Goal: Information Seeking & Learning: Find specific fact

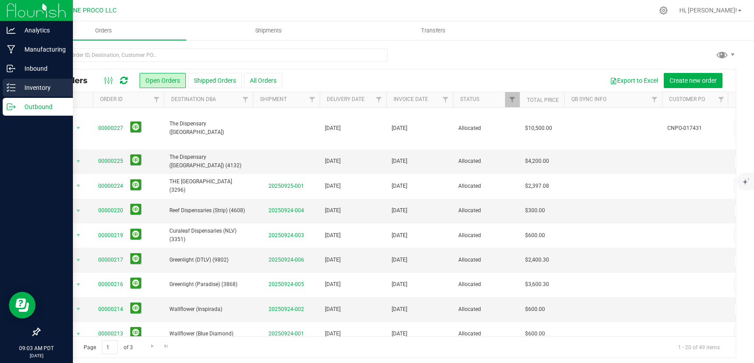
click at [14, 89] on icon at bounding box center [11, 87] width 9 height 9
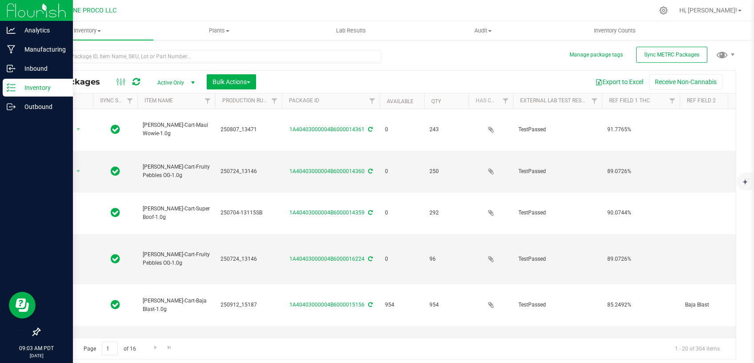
type input "[DATE]"
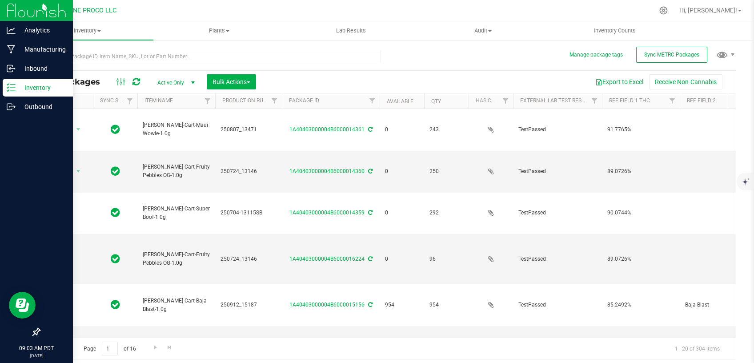
type input "[DATE]"
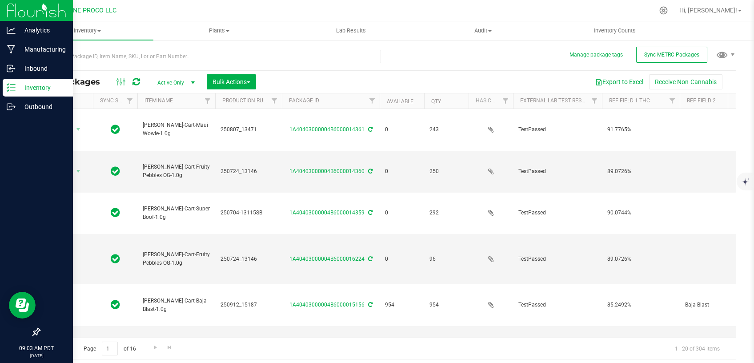
type input "[DATE]"
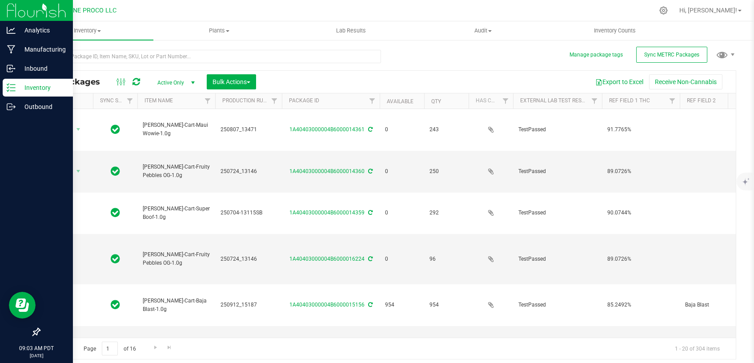
type input "[DATE]"
click at [396, 100] on link "Available" at bounding box center [400, 101] width 27 height 6
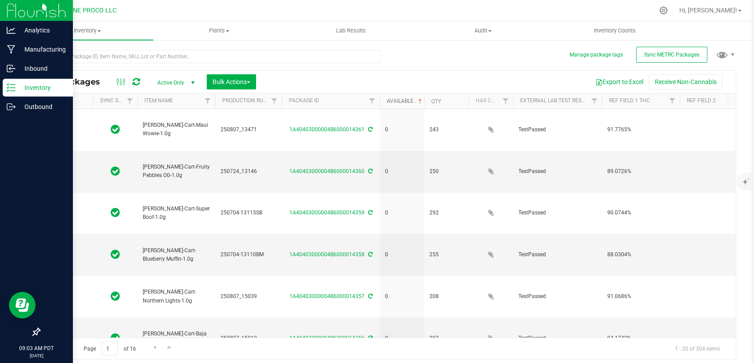
type input "[DATE]"
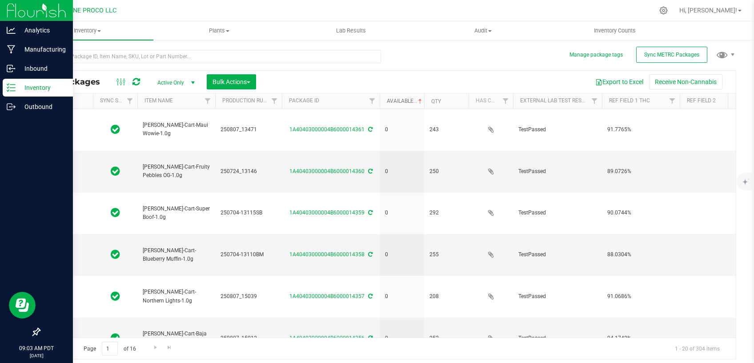
type input "[DATE]"
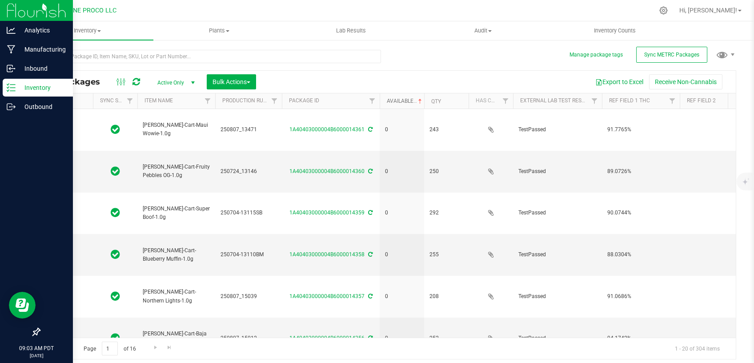
type input "[DATE]"
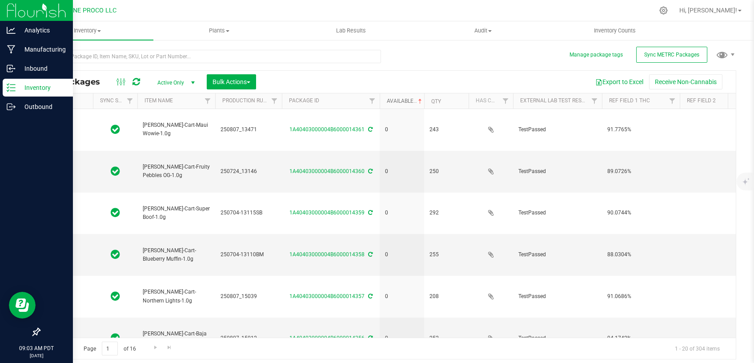
type input "[DATE]"
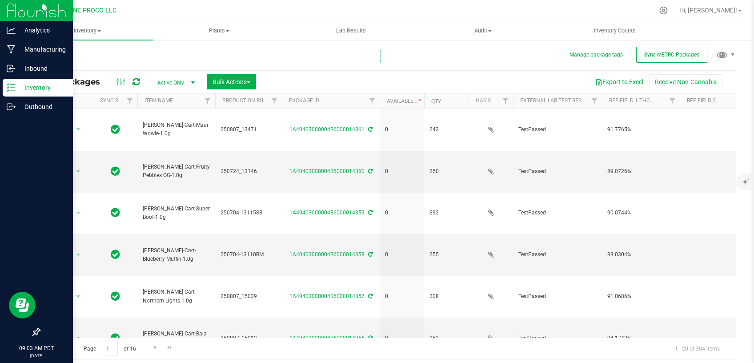
click at [174, 58] on input "text" at bounding box center [210, 56] width 342 height 13
type input "HUST_Cart"
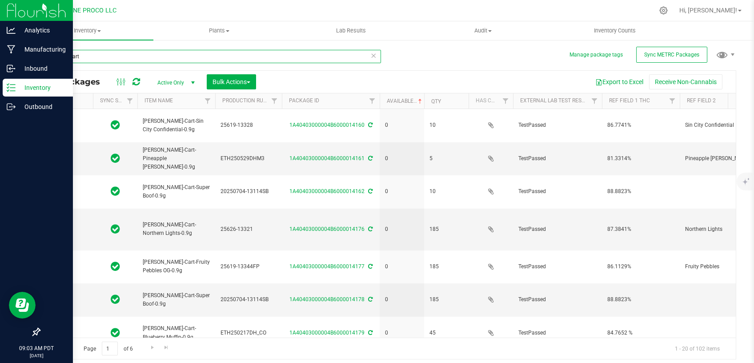
type input "[DATE]"
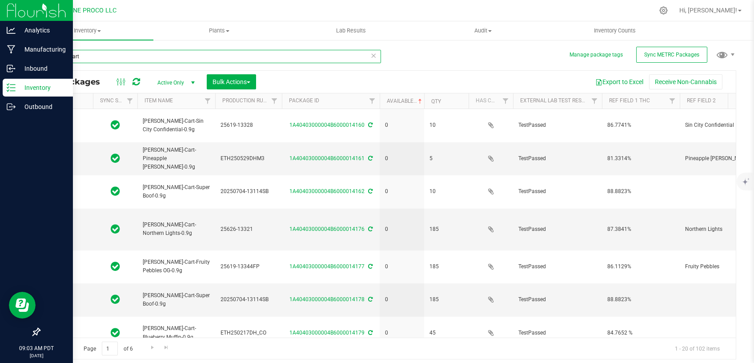
type input "[DATE]"
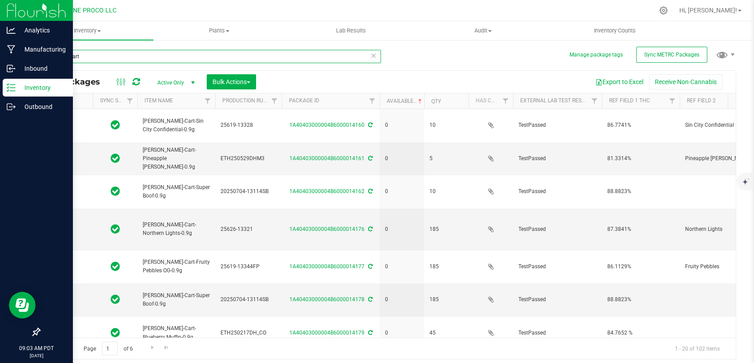
type input "[DATE]"
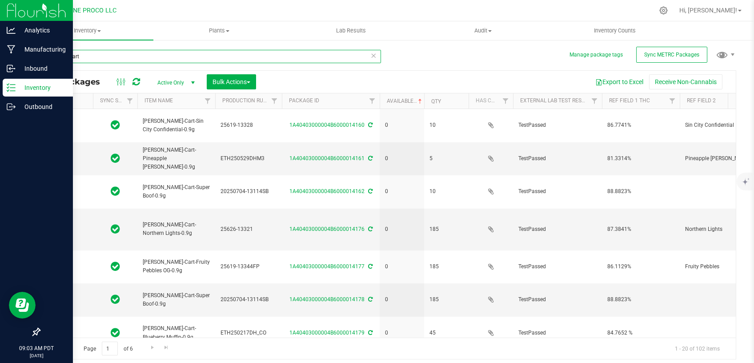
type input "[DATE]"
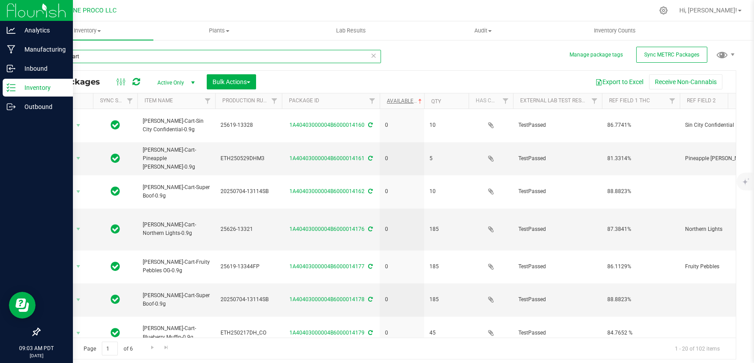
type input "HUST_Cart"
click at [395, 102] on link "Available" at bounding box center [405, 101] width 37 height 6
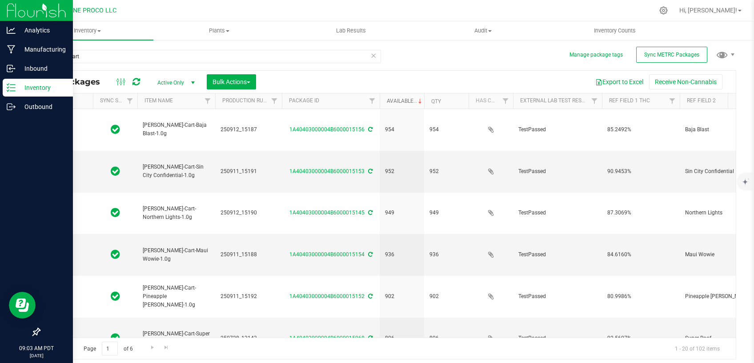
type input "[DATE]"
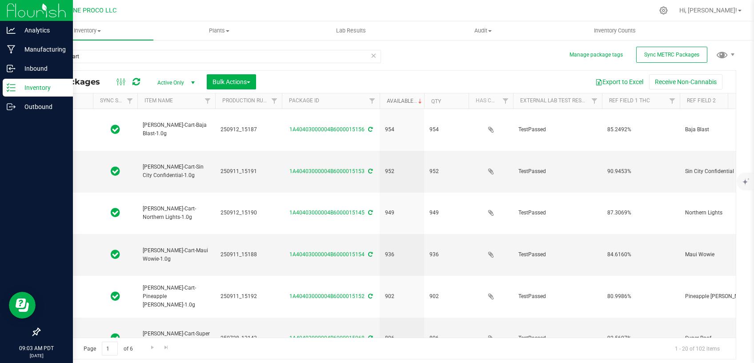
type input "[DATE]"
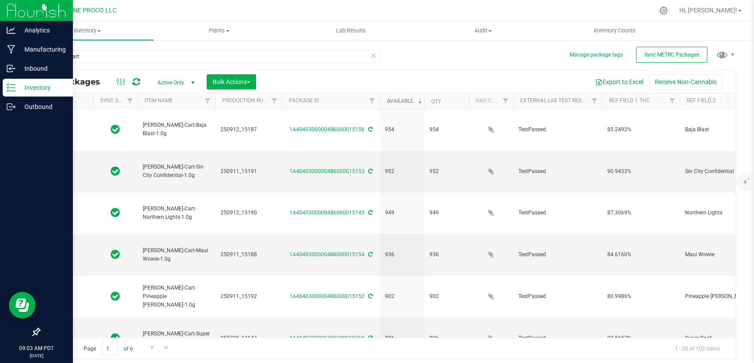
type input "[DATE]"
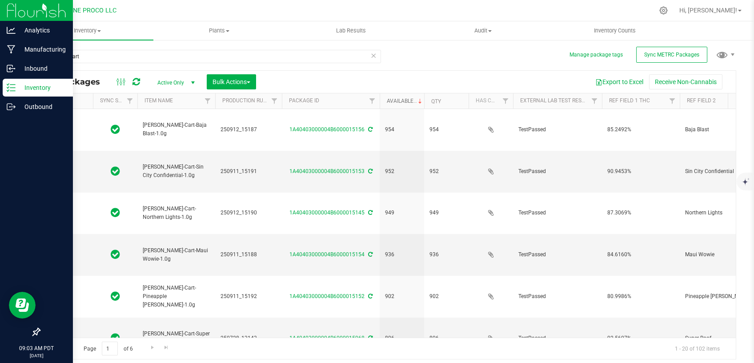
type input "[DATE]"
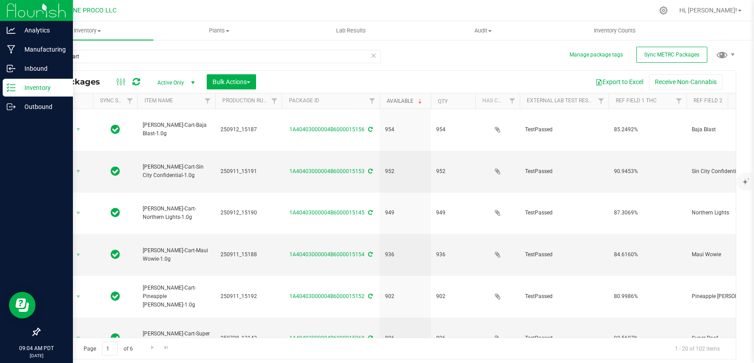
drag, startPoint x: 424, startPoint y: 98, endPoint x: 432, endPoint y: 99, distance: 8.0
click at [432, 99] on div "Actions Sync Status Item Name Production Run Package ID Available Qty Has COA E…" at bounding box center [384, 100] width 688 height 15
drag, startPoint x: 261, startPoint y: 269, endPoint x: 184, endPoint y: 270, distance: 76.5
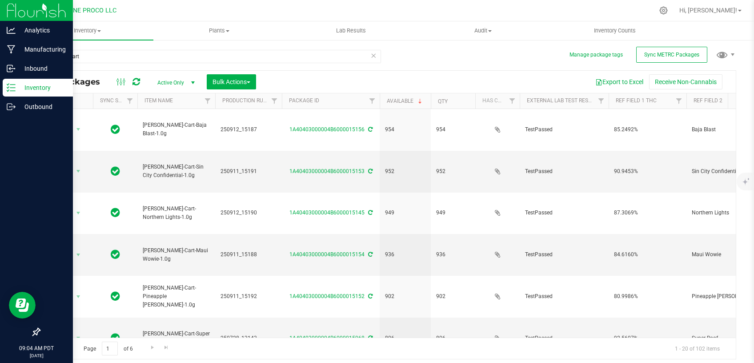
drag, startPoint x: 86, startPoint y: 48, endPoint x: 27, endPoint y: 57, distance: 59.5
click at [39, 57] on div "HUST_Cart" at bounding box center [213, 56] width 348 height 28
drag, startPoint x: 96, startPoint y: 55, endPoint x: 18, endPoint y: 62, distance: 78.1
click at [39, 62] on input "HUST_Cart" at bounding box center [210, 56] width 342 height 13
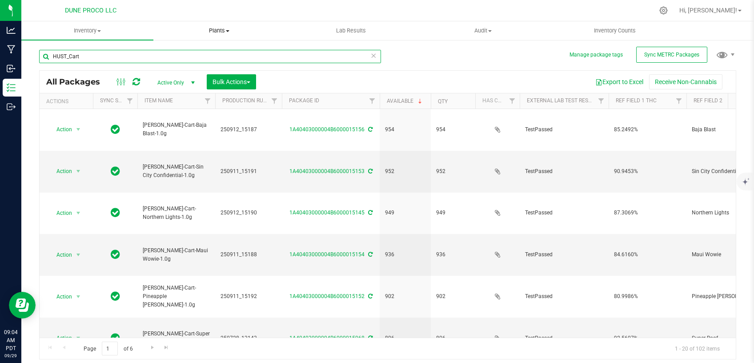
paste input "250724_13146"
type input "250724_13146"
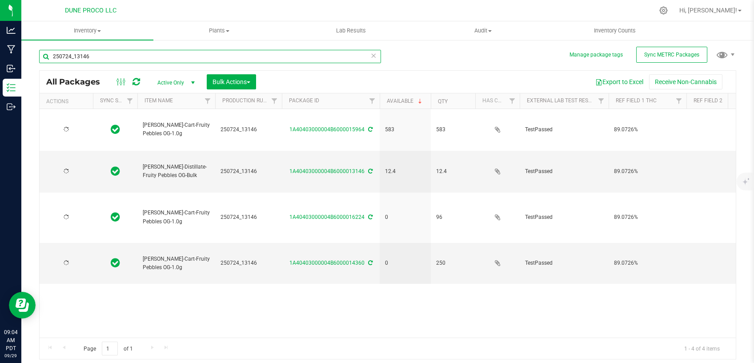
type input "[DATE]"
type input "250724_13146"
click at [371, 56] on icon at bounding box center [373, 55] width 6 height 11
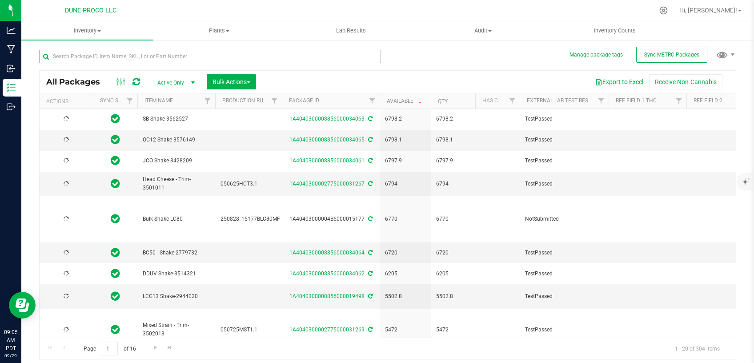
type input "[DATE]"
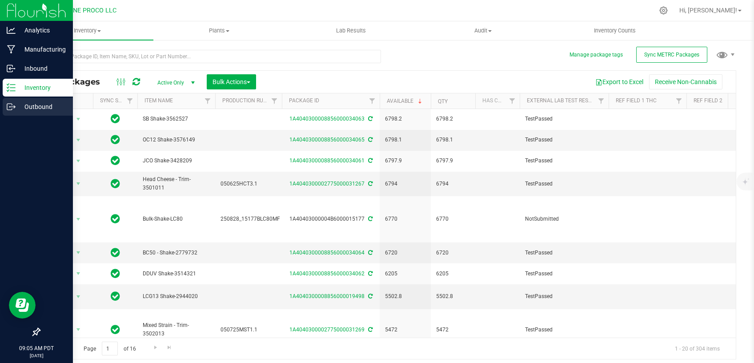
click at [30, 103] on p "Outbound" at bounding box center [42, 106] width 53 height 11
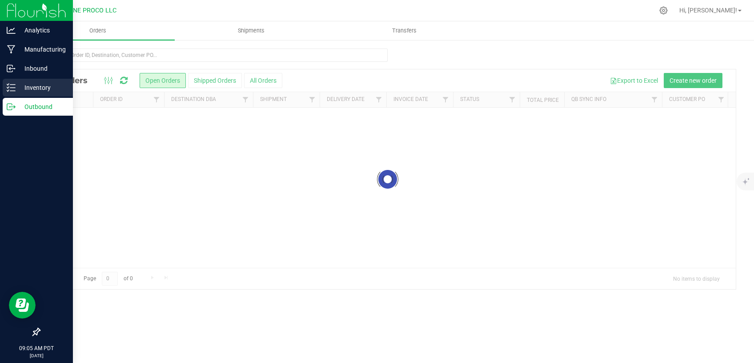
click at [32, 88] on p "Inventory" at bounding box center [42, 87] width 53 height 11
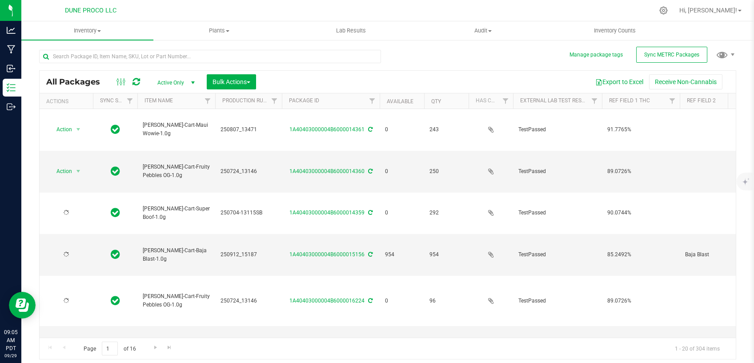
type input "[DATE]"
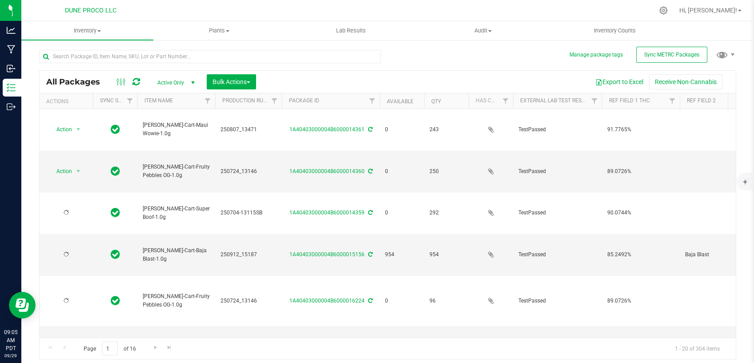
type input "[DATE]"
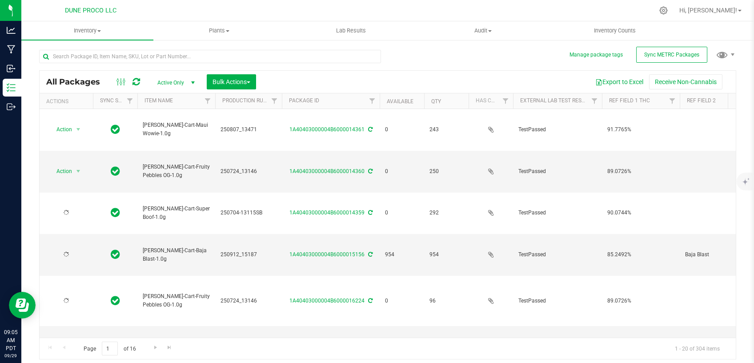
type input "[DATE]"
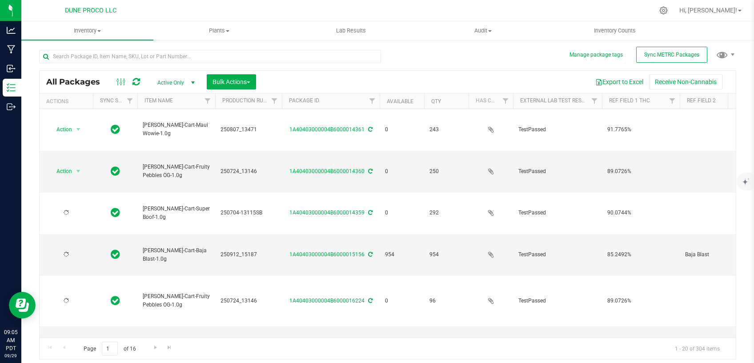
type input "[DATE]"
click at [119, 54] on input "text" at bounding box center [210, 56] width 342 height 13
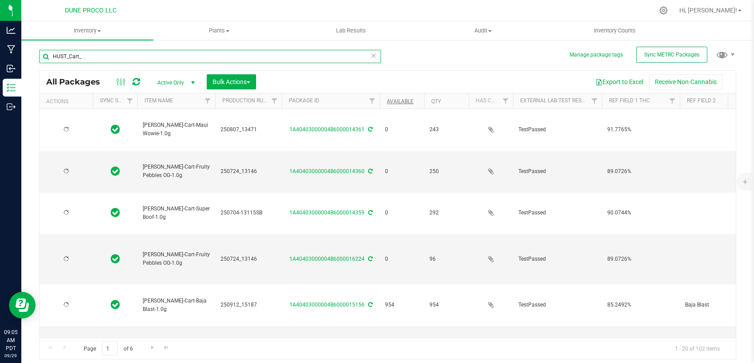
type input "HUST_Cart_"
click at [399, 100] on link "Available" at bounding box center [400, 101] width 27 height 6
type input "[DATE]"
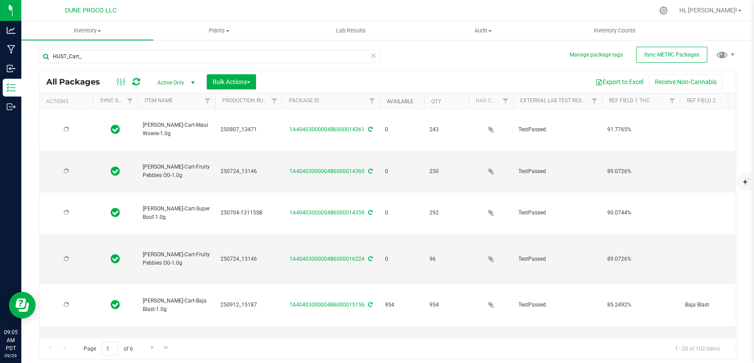
type input "[DATE]"
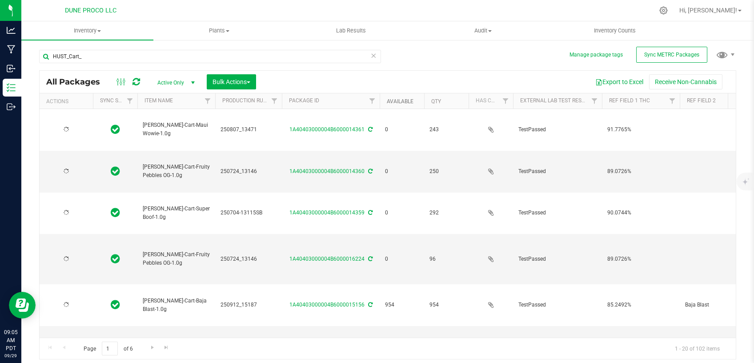
type input "[DATE]"
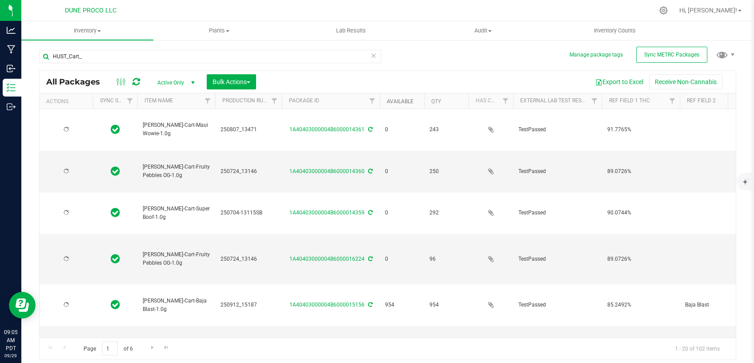
type input "[DATE]"
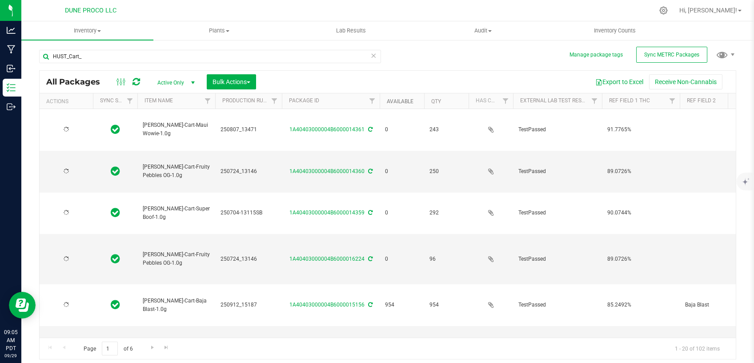
type input "[DATE]"
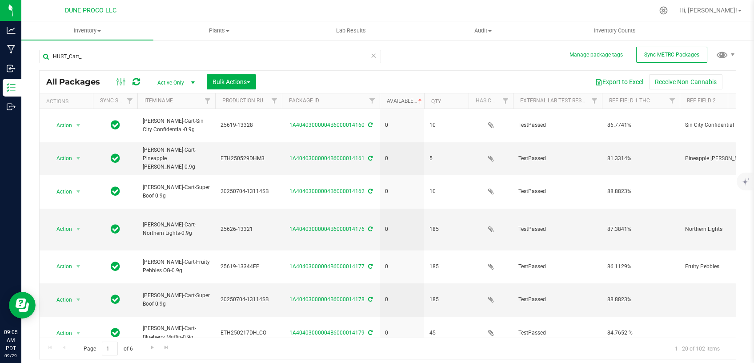
type input "[DATE]"
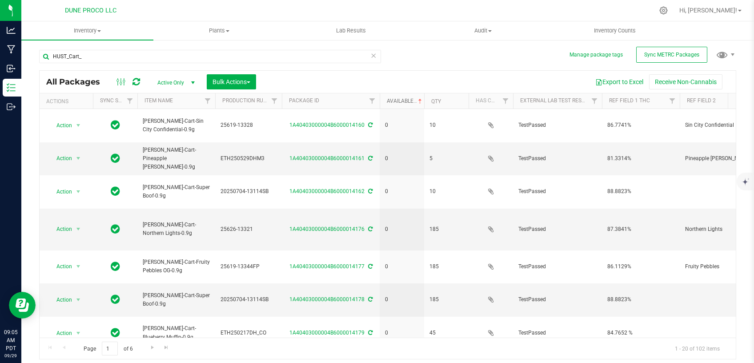
type input "[DATE]"
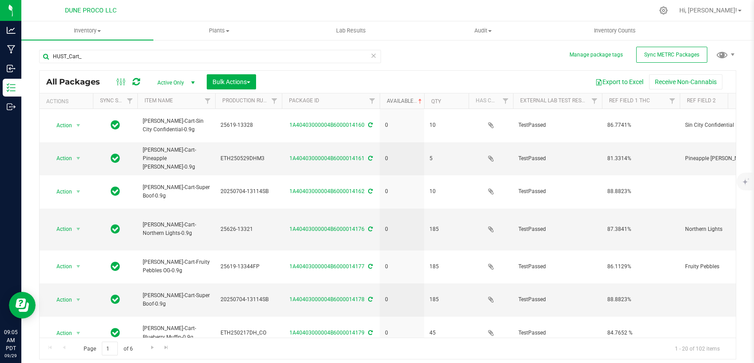
type input "[DATE]"
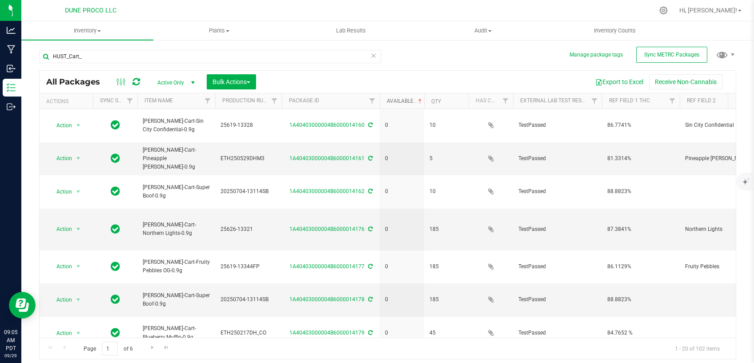
type input "[DATE]"
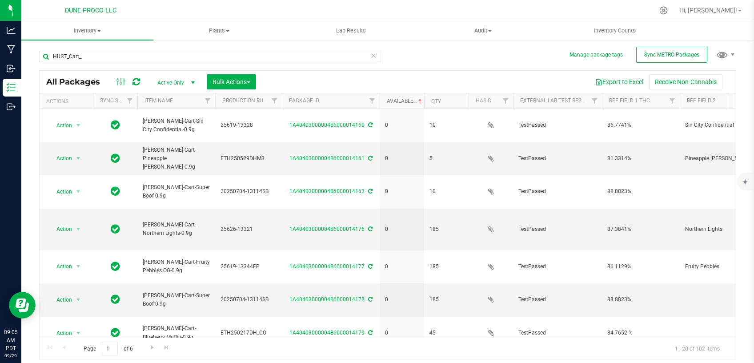
click at [399, 100] on link "Available" at bounding box center [405, 101] width 37 height 6
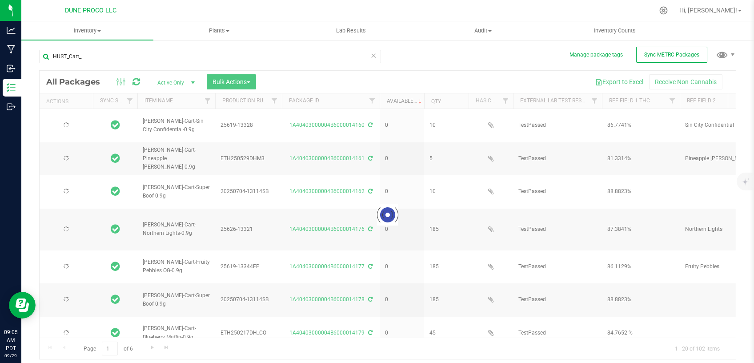
type input "[DATE]"
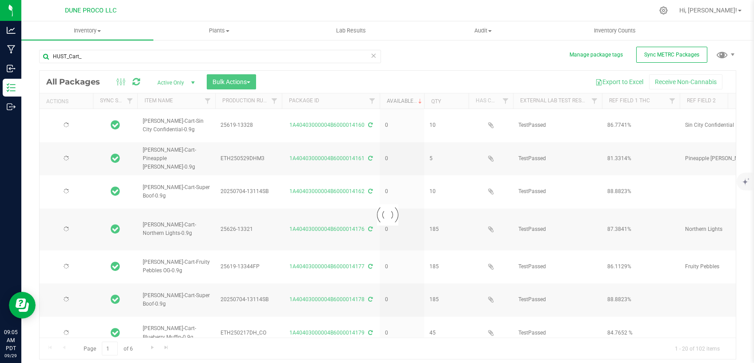
type input "[DATE]"
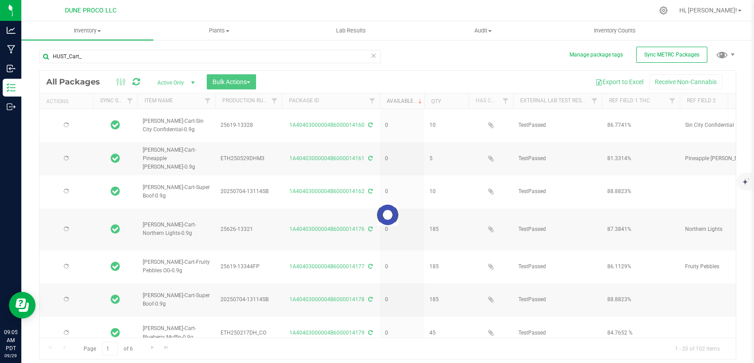
type input "[DATE]"
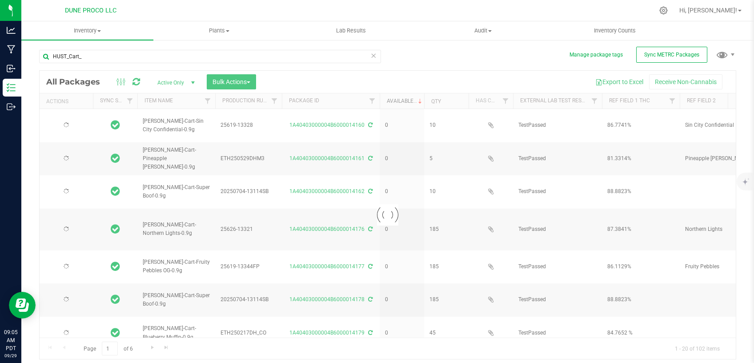
type input "[DATE]"
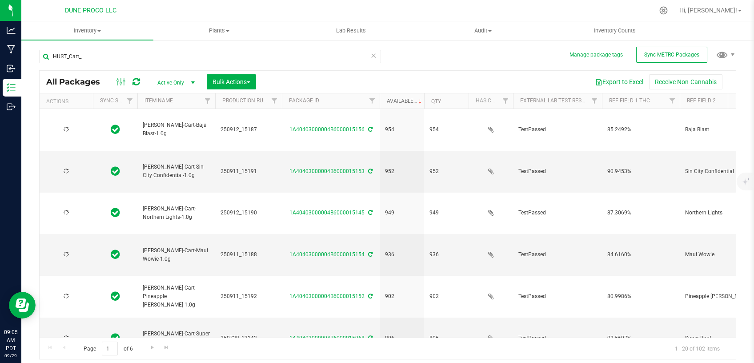
type input "[DATE]"
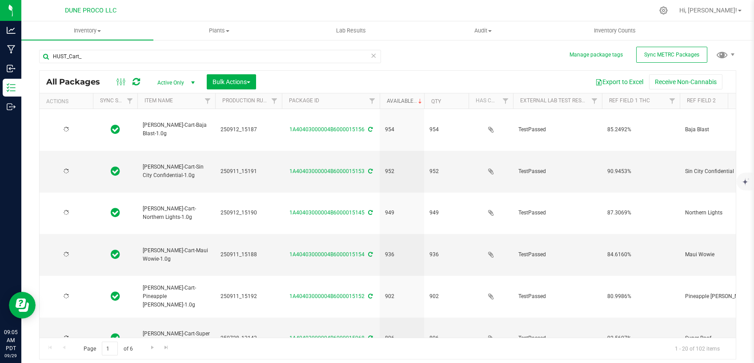
type input "[DATE]"
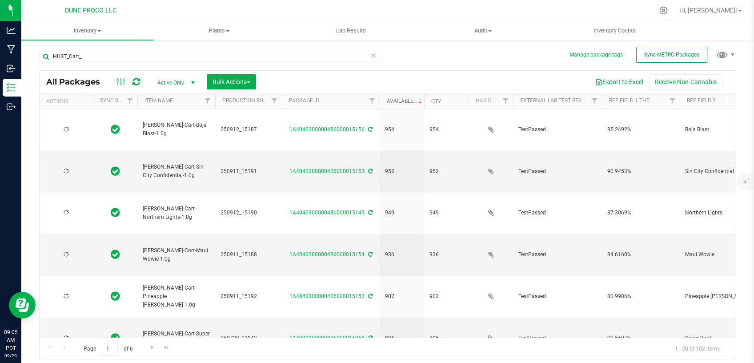
type input "[DATE]"
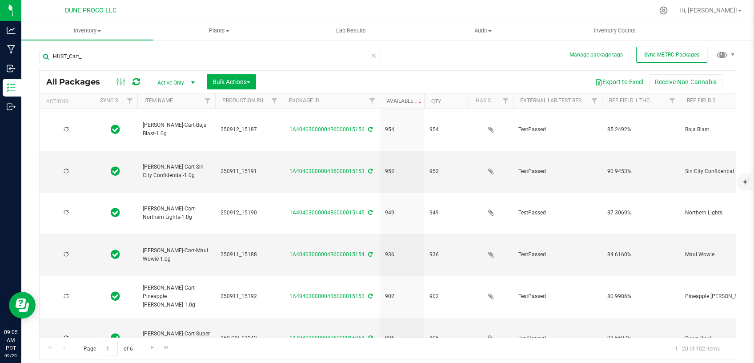
type input "[DATE]"
